Goal: Obtain resource: Download file/media

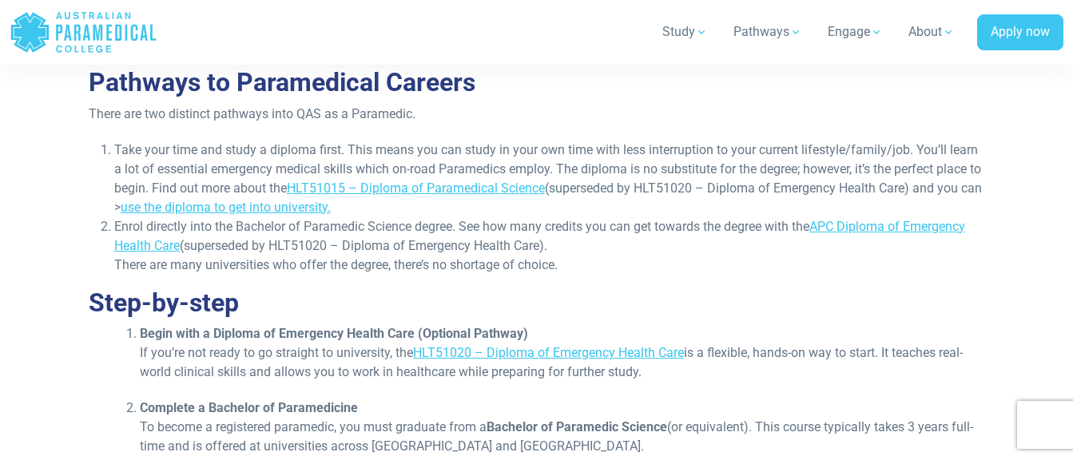
scroll to position [1918, 0]
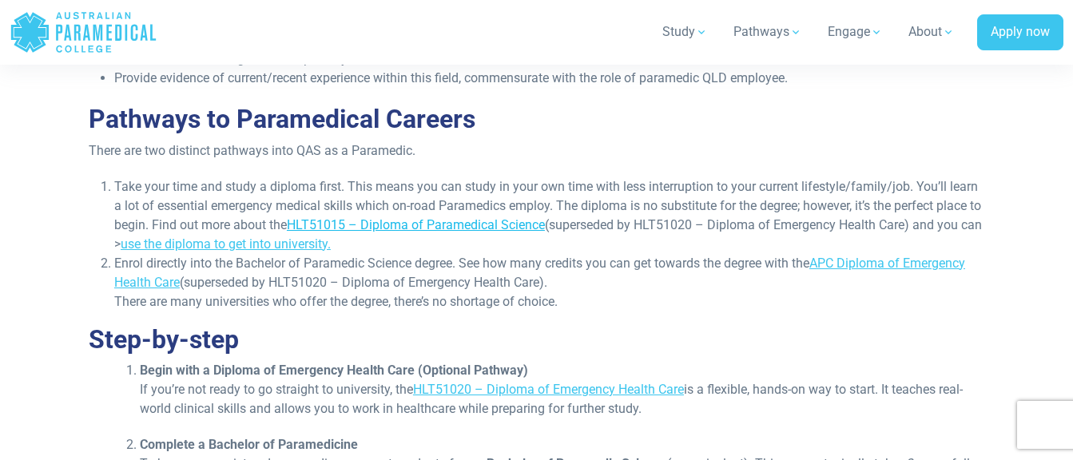
click at [509, 217] on link "HLT51015 – Diploma of Paramedical Science" at bounding box center [416, 224] width 258 height 15
click at [498, 217] on link "HLT51015 – Diploma of Paramedical Science" at bounding box center [416, 224] width 258 height 15
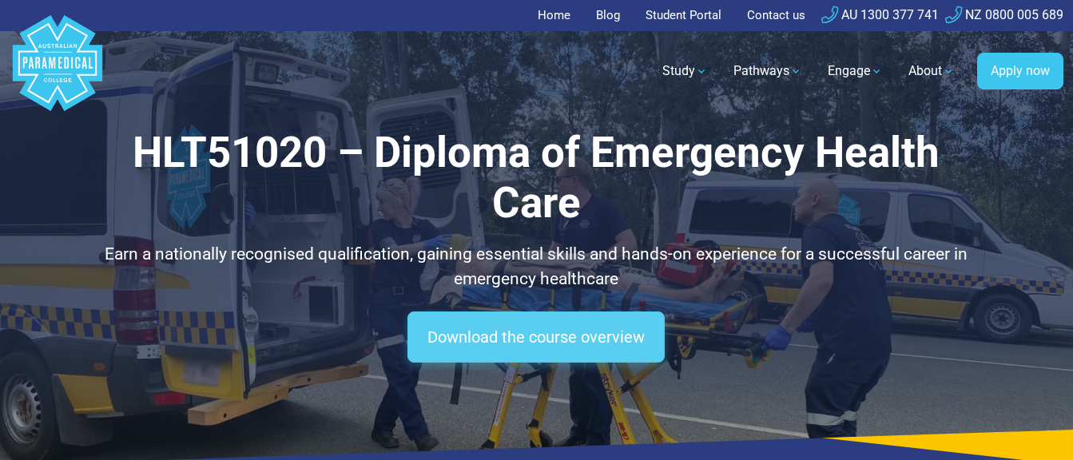
click at [559, 352] on link "Download the course overview" at bounding box center [535, 337] width 257 height 51
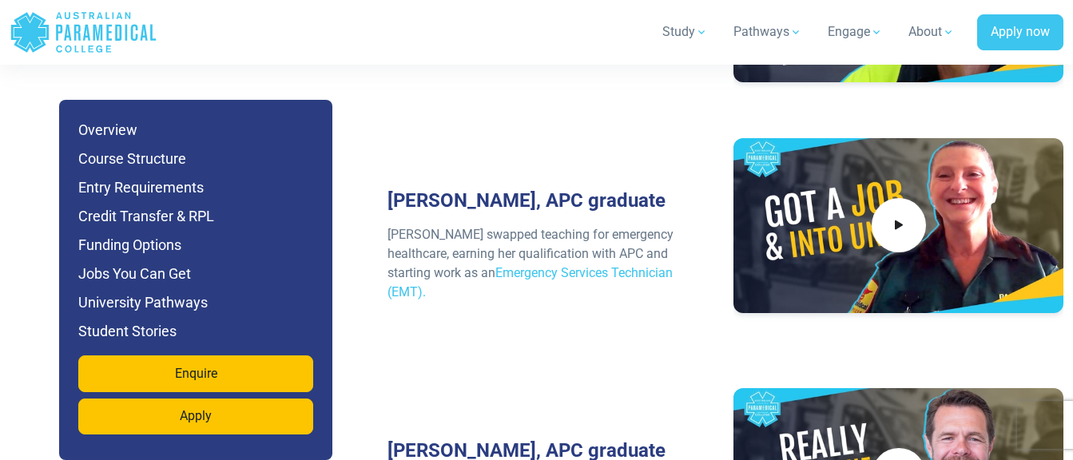
scroll to position [7459, 0]
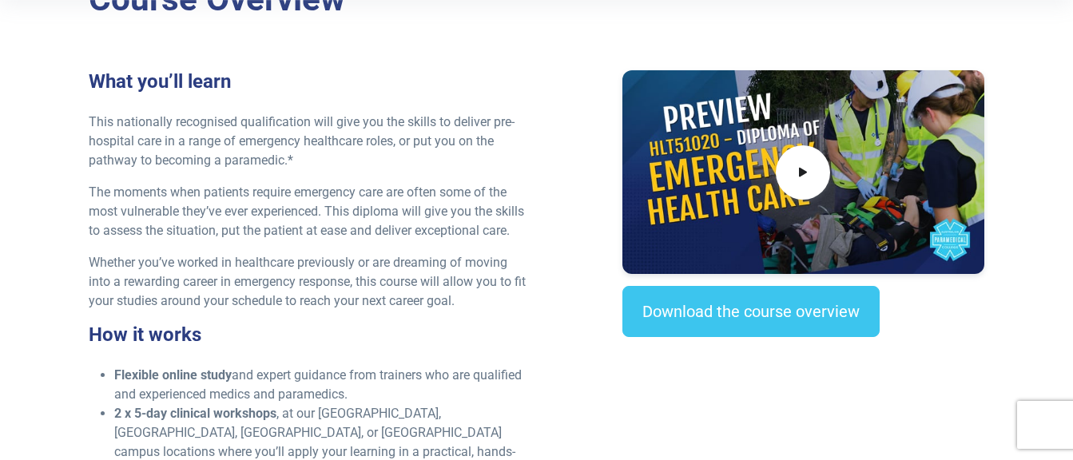
scroll to position [479, 0]
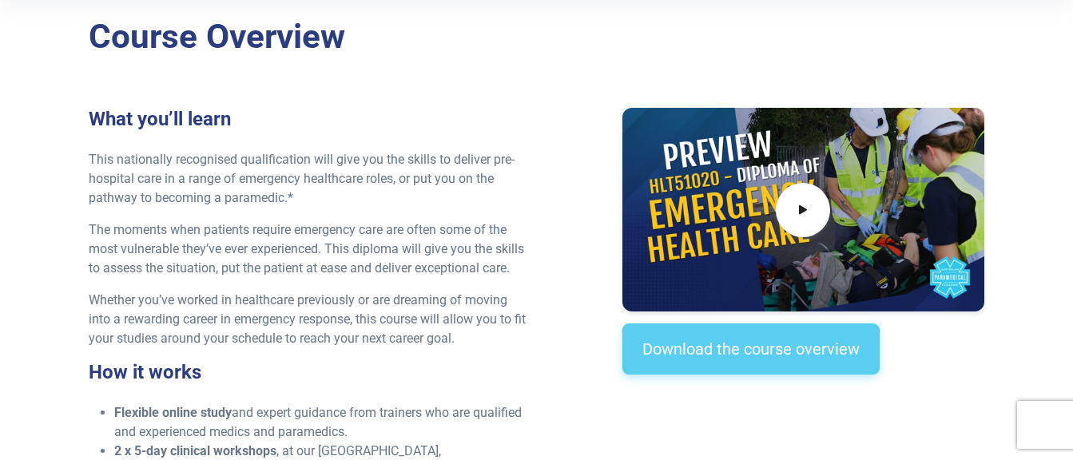
click at [813, 345] on link "Download the course overview" at bounding box center [750, 349] width 257 height 51
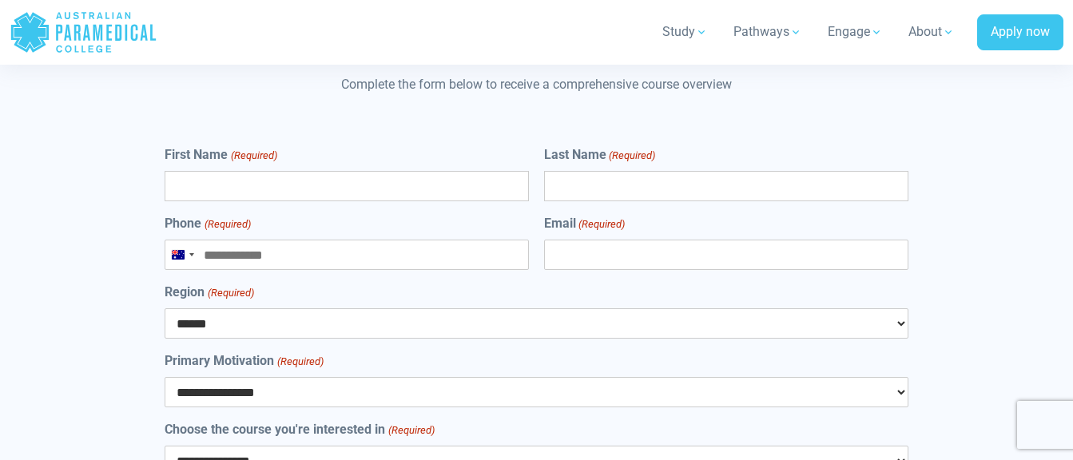
scroll to position [8732, 0]
